Goal: Information Seeking & Learning: Learn about a topic

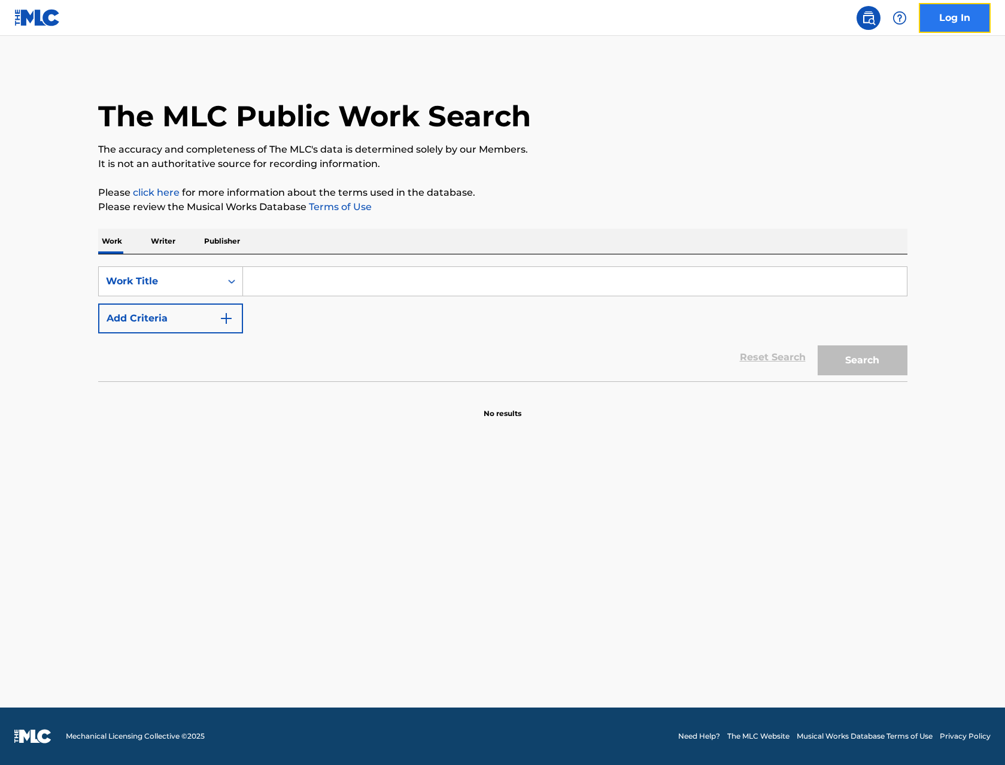
click at [964, 25] on link "Log In" at bounding box center [955, 18] width 72 height 30
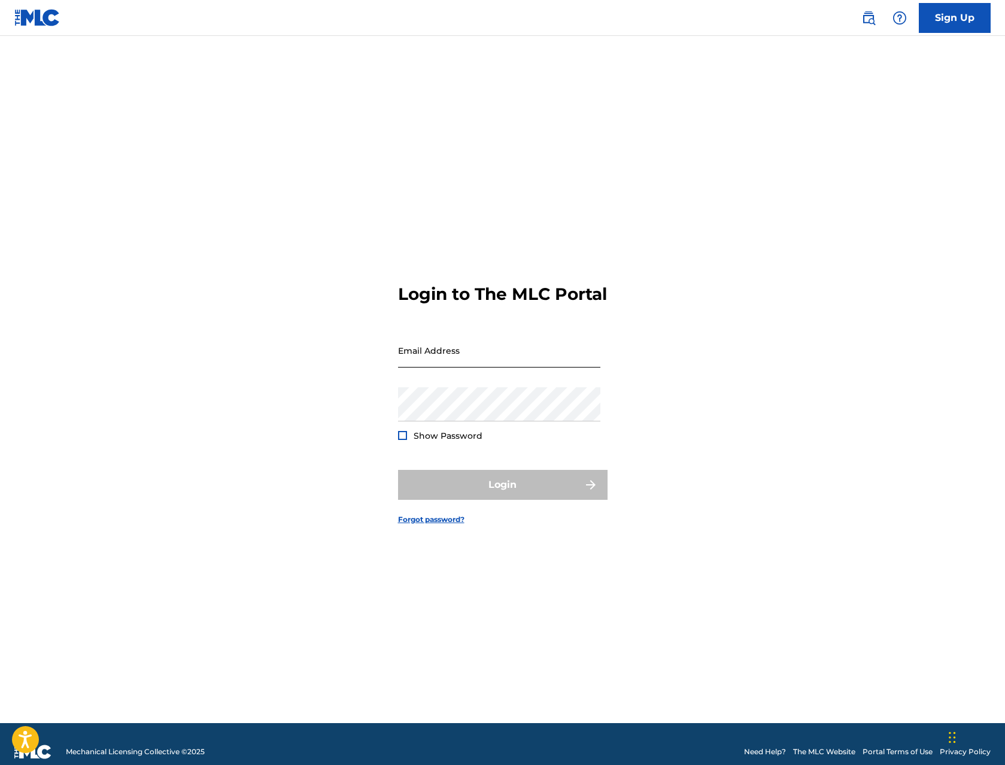
click at [484, 378] on div "Email Address" at bounding box center [499, 360] width 202 height 54
click at [487, 365] on input "Email Address" at bounding box center [499, 350] width 202 height 34
type input "[EMAIL_ADDRESS][DOMAIN_NAME]"
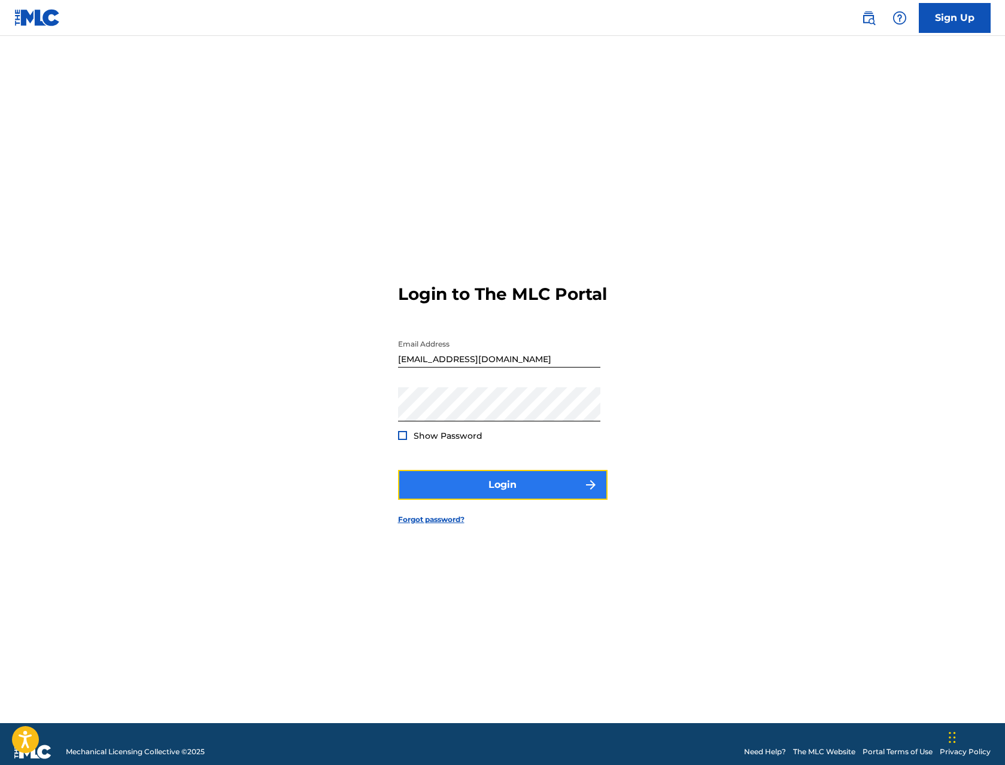
click at [541, 491] on button "Login" at bounding box center [502, 485] width 209 height 30
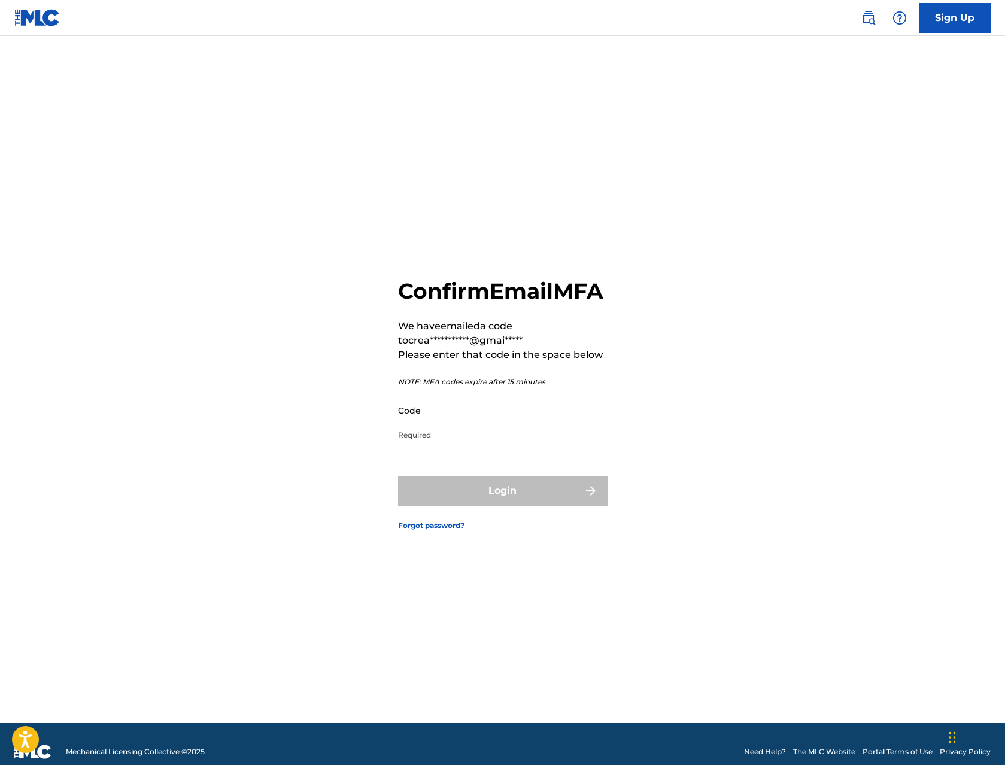
click at [463, 427] on input "Code" at bounding box center [499, 410] width 202 height 34
click at [481, 427] on input "Code" at bounding box center [499, 410] width 202 height 34
paste input "864426"
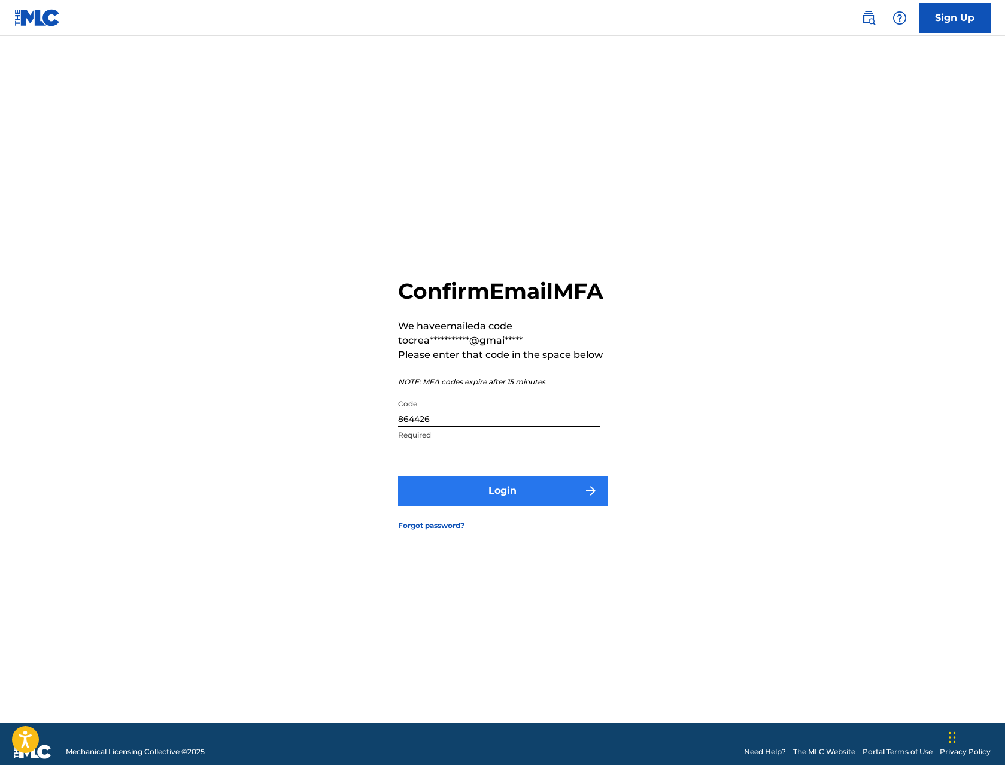
type input "864426"
click at [548, 506] on button "Login" at bounding box center [502, 491] width 209 height 30
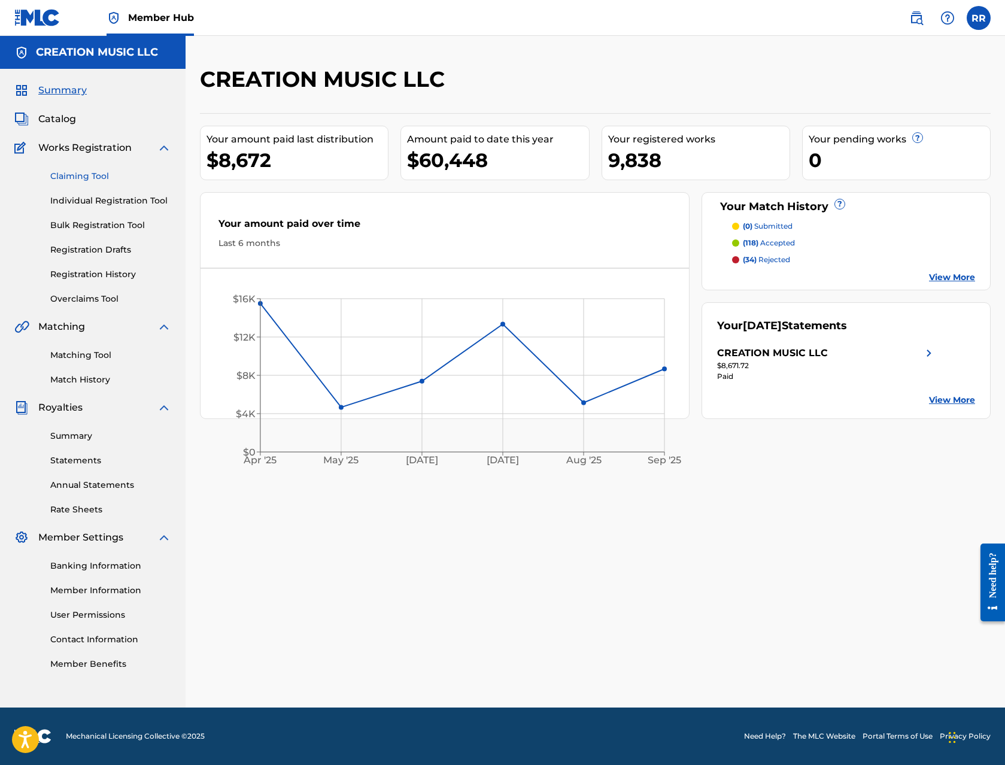
click at [62, 170] on link "Claiming Tool" at bounding box center [110, 176] width 121 height 13
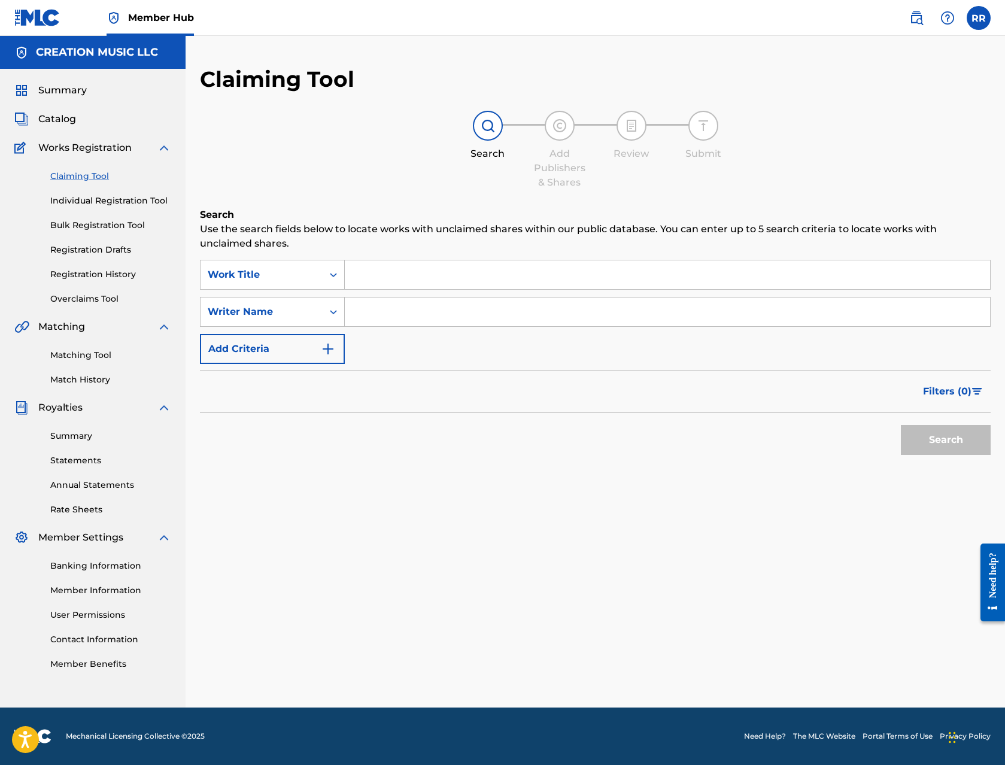
click at [396, 282] on input "Search Form" at bounding box center [667, 274] width 645 height 29
click at [68, 116] on span "Catalog" at bounding box center [57, 119] width 38 height 14
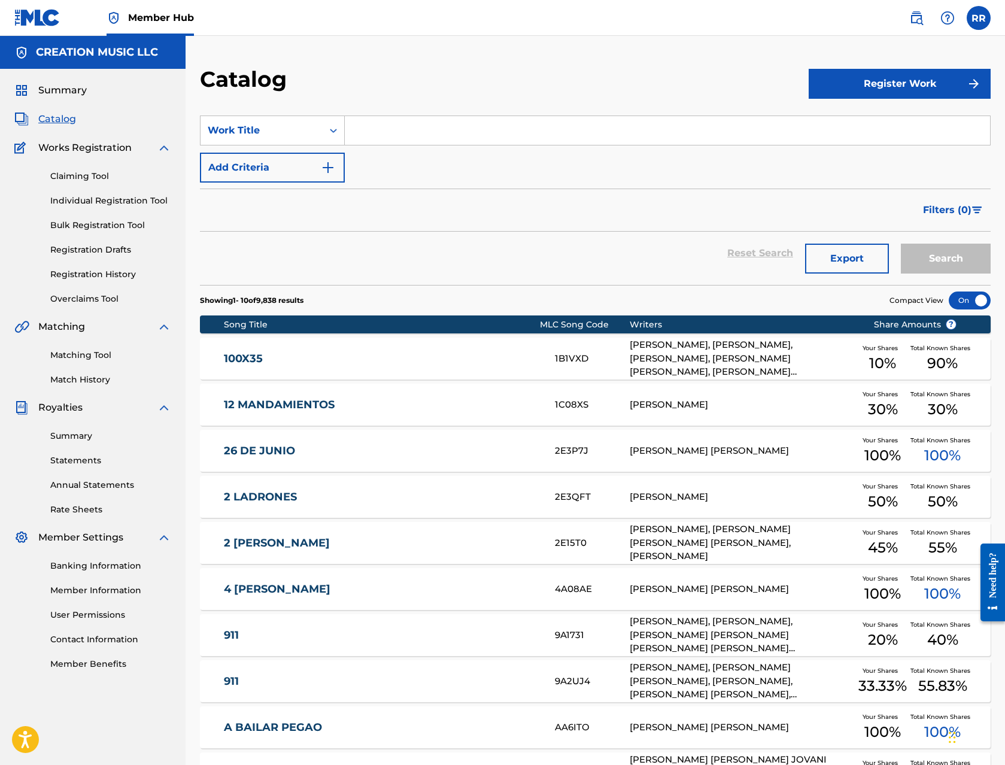
click at [397, 134] on input "Search Form" at bounding box center [667, 130] width 645 height 29
type input "flex"
drag, startPoint x: 569, startPoint y: 80, endPoint x: 740, endPoint y: 153, distance: 186.7
click at [569, 80] on div "Catalog" at bounding box center [504, 83] width 609 height 35
click at [951, 257] on button "Search" at bounding box center [946, 259] width 90 height 30
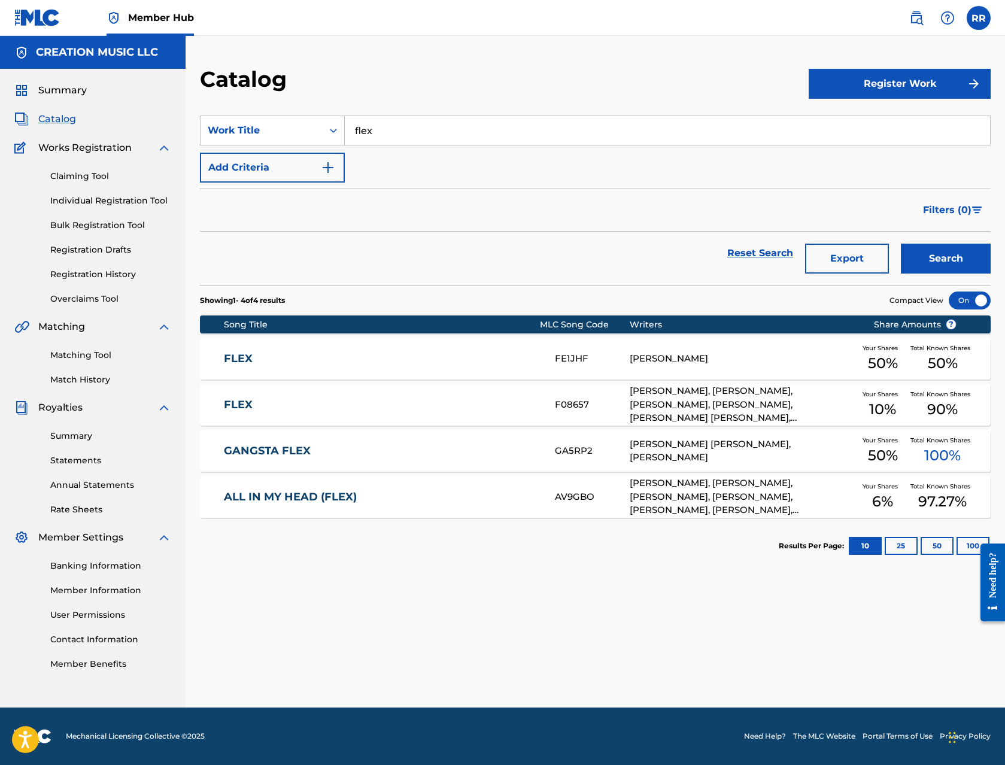
click at [512, 356] on link "FLEX" at bounding box center [381, 359] width 315 height 14
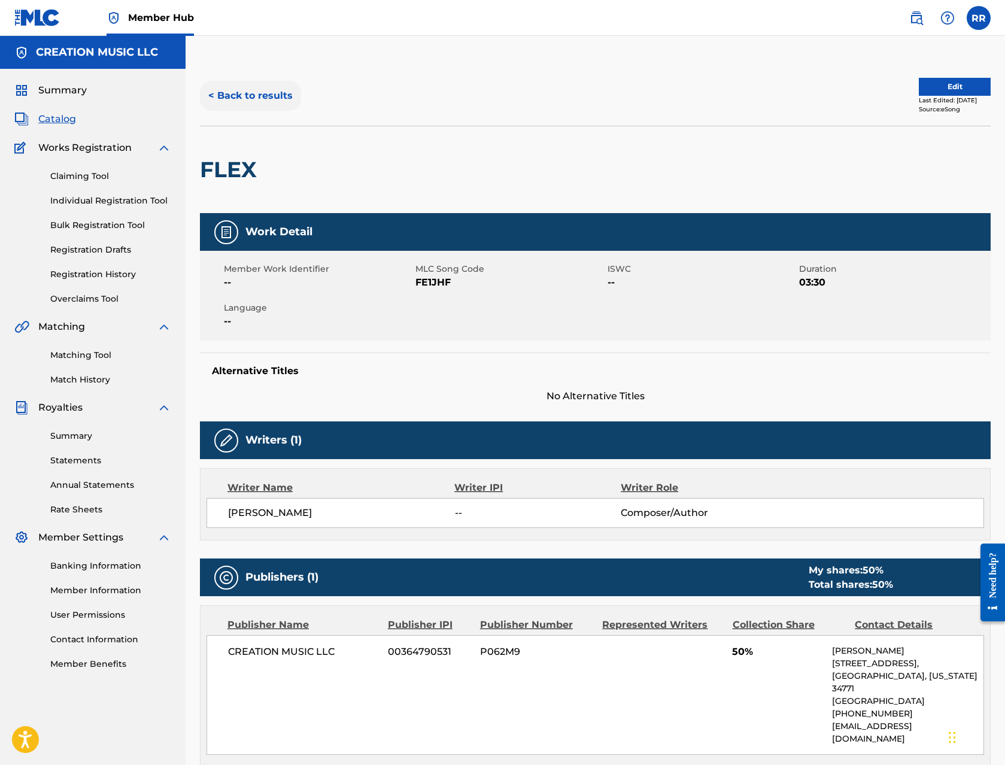
click at [255, 92] on button "< Back to results" at bounding box center [250, 96] width 101 height 30
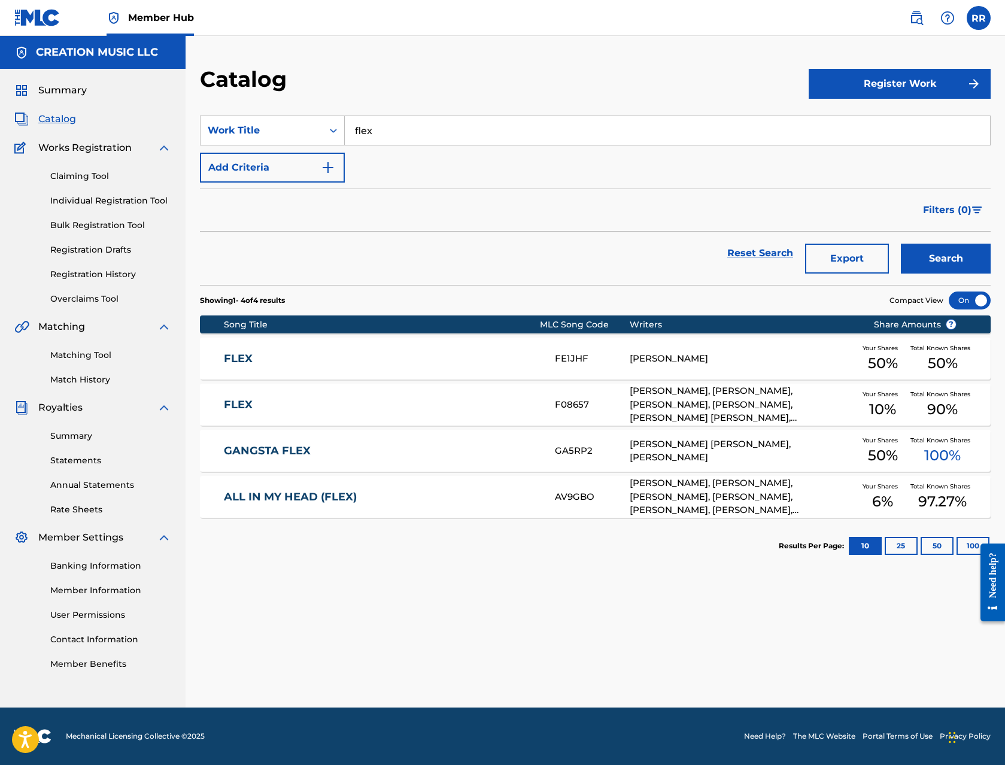
click at [462, 399] on link "FLEX" at bounding box center [381, 405] width 315 height 14
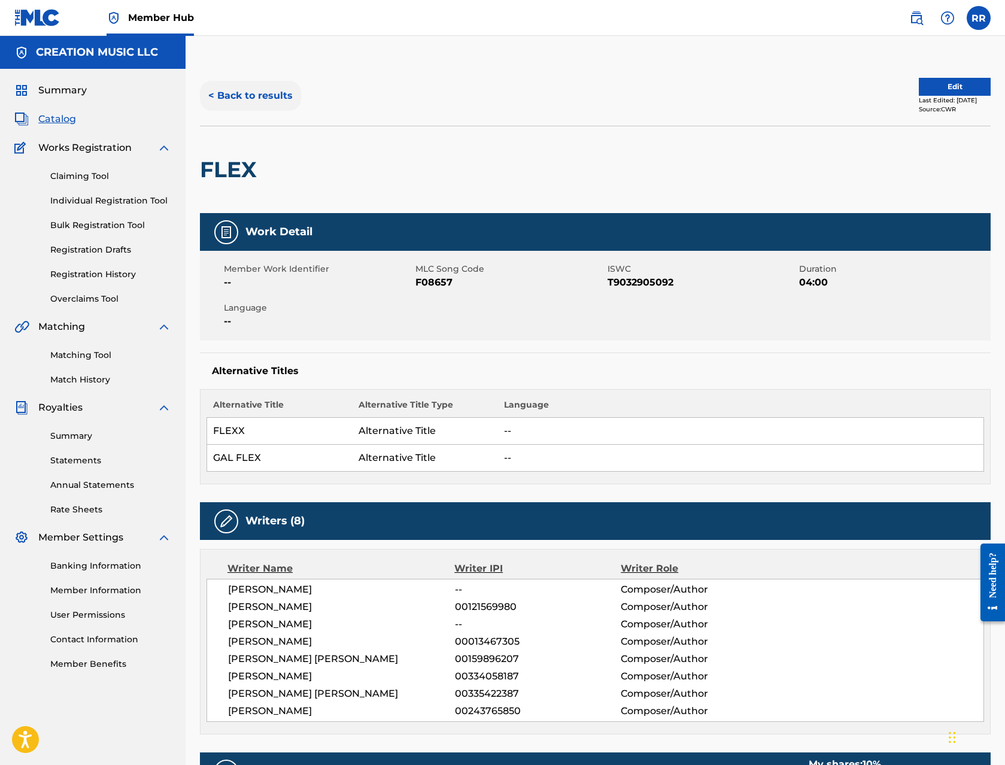
click at [237, 89] on button "< Back to results" at bounding box center [250, 96] width 101 height 30
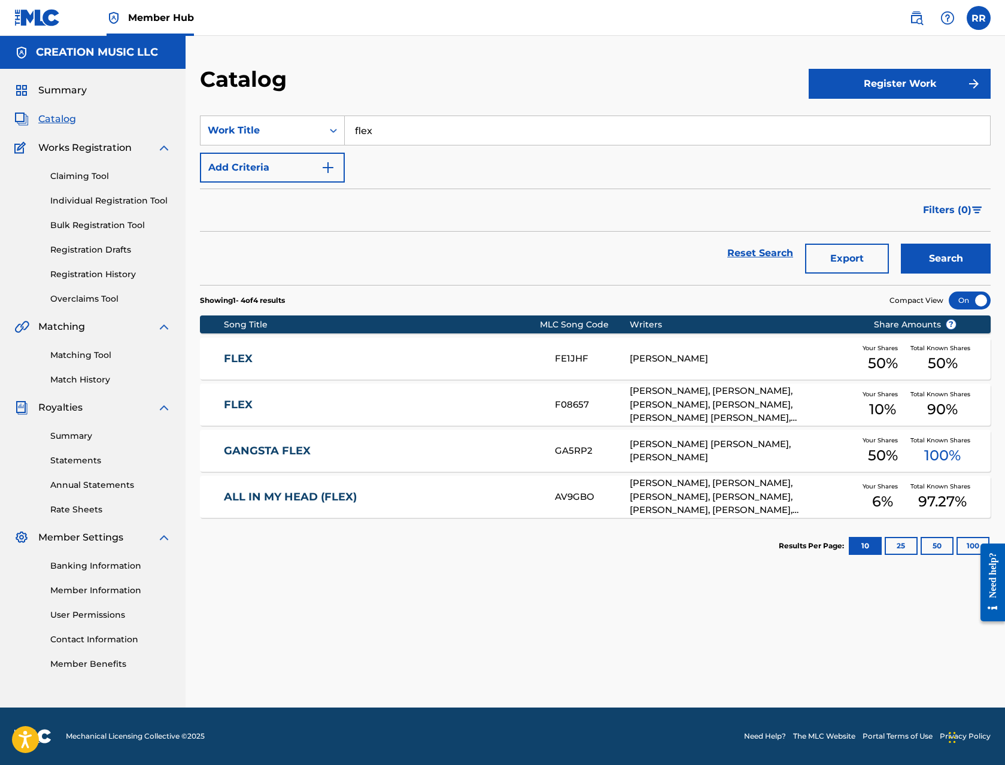
click at [507, 448] on link "GANGSTA FLEX" at bounding box center [381, 451] width 315 height 14
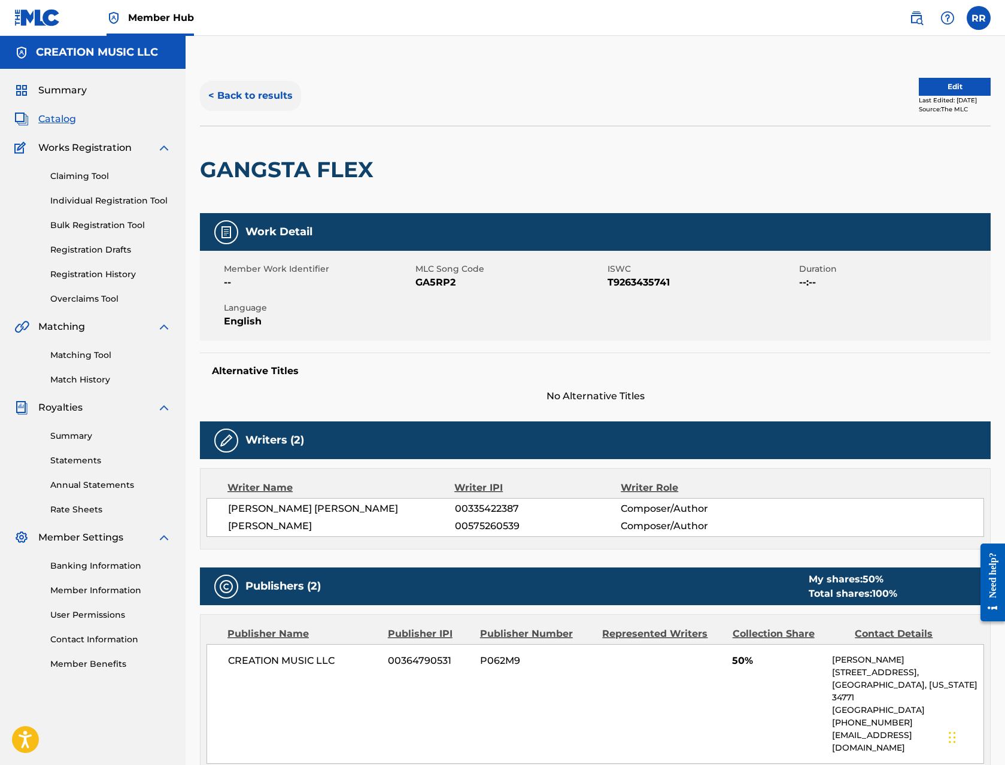
click at [251, 96] on button "< Back to results" at bounding box center [250, 96] width 101 height 30
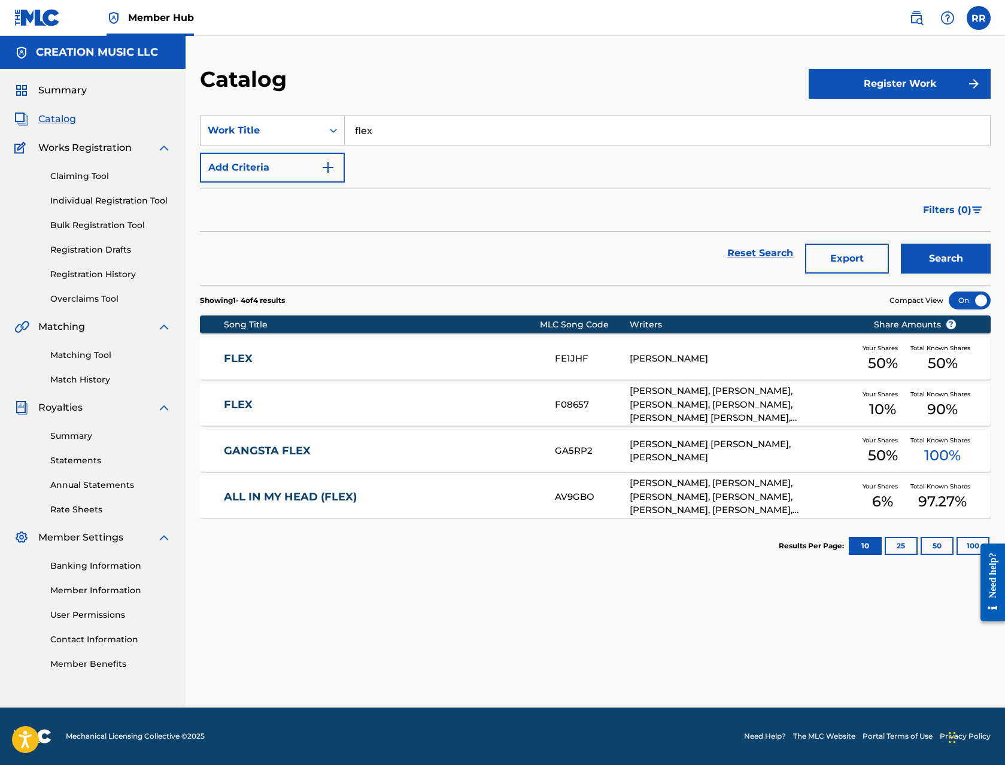
click at [445, 497] on link "ALL IN MY HEAD (FLEX)" at bounding box center [381, 497] width 315 height 14
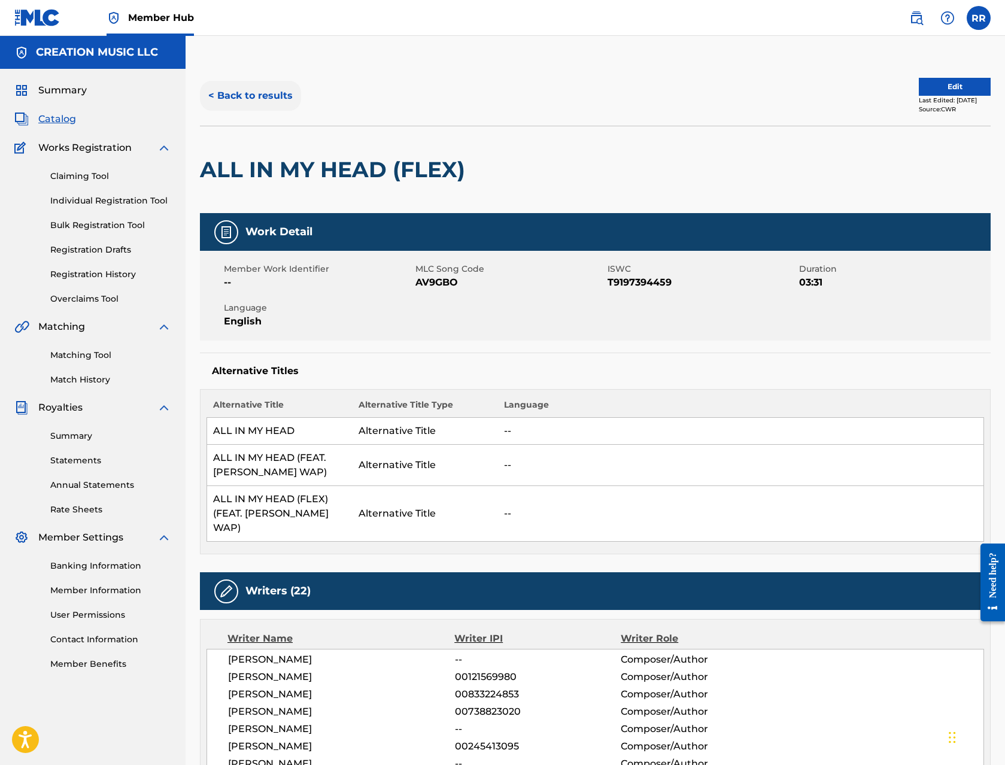
click at [267, 98] on button "< Back to results" at bounding box center [250, 96] width 101 height 30
